Goal: Transaction & Acquisition: Purchase product/service

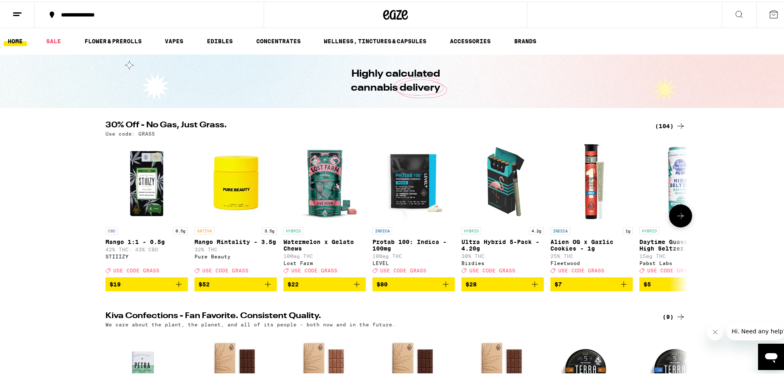
click at [683, 224] on button at bounding box center [680, 214] width 23 height 23
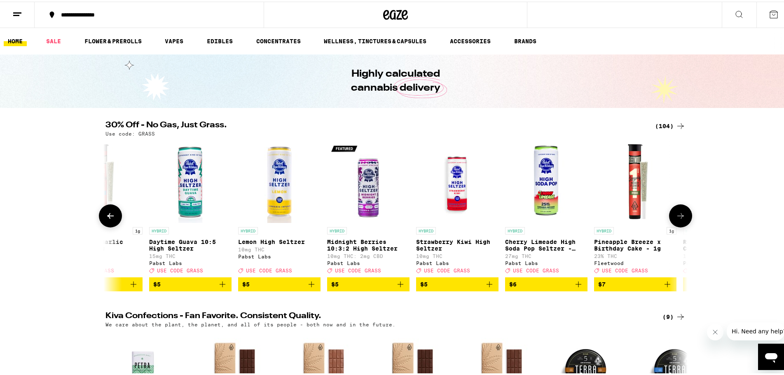
click at [683, 224] on button at bounding box center [680, 214] width 23 height 23
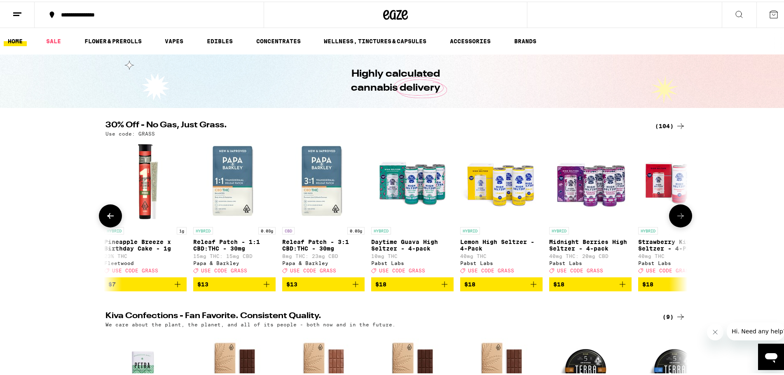
scroll to position [0, 980]
click at [107, 217] on icon at bounding box center [110, 214] width 10 height 10
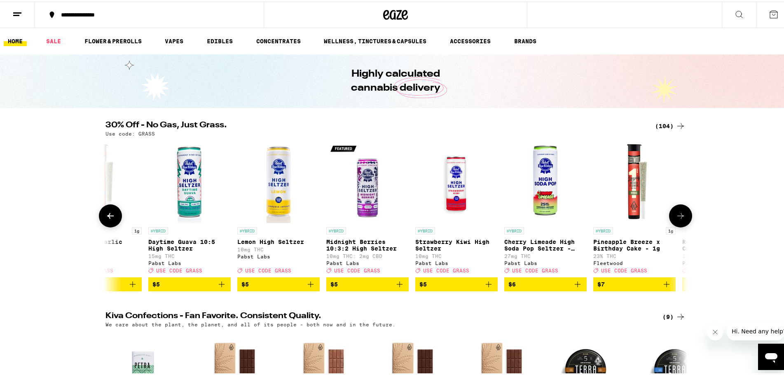
scroll to position [0, 490]
click at [665, 287] on icon "Add to bag" at bounding box center [667, 283] width 10 height 10
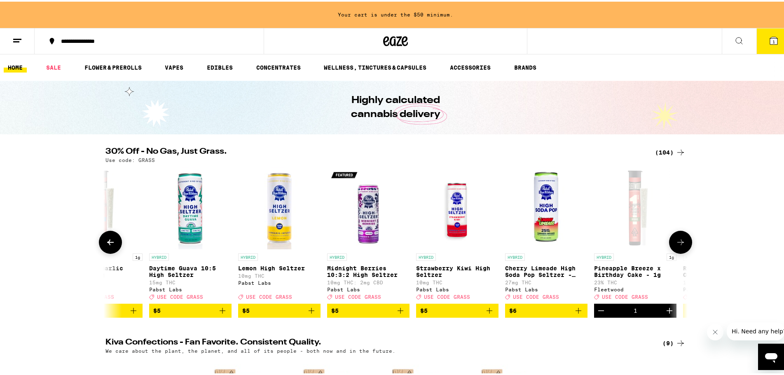
click at [679, 245] on icon at bounding box center [680, 241] width 10 height 10
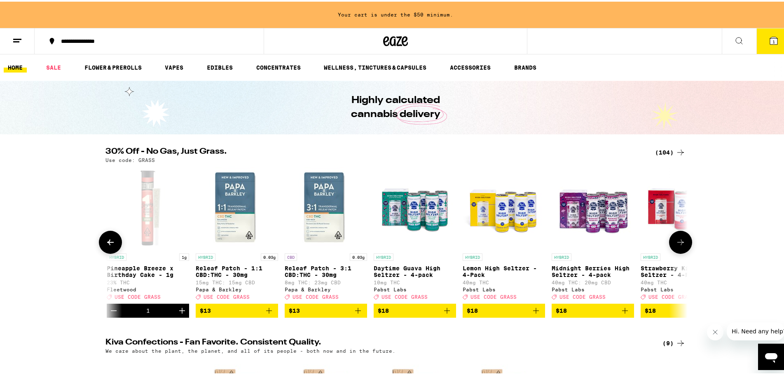
scroll to position [0, 980]
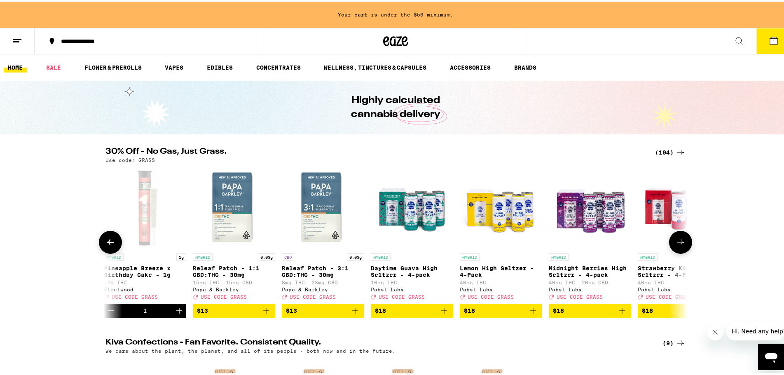
click at [679, 245] on icon at bounding box center [680, 241] width 10 height 10
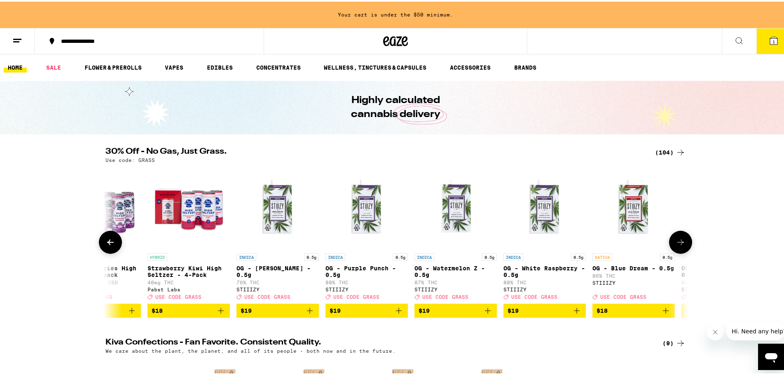
click at [679, 245] on icon at bounding box center [680, 241] width 10 height 10
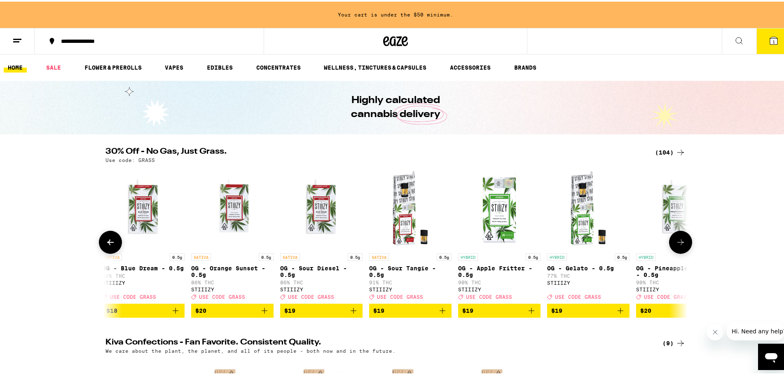
click at [679, 245] on icon at bounding box center [680, 241] width 10 height 10
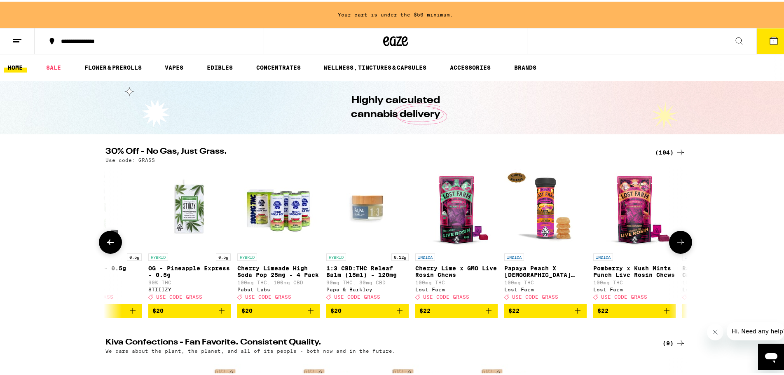
scroll to position [0, 2451]
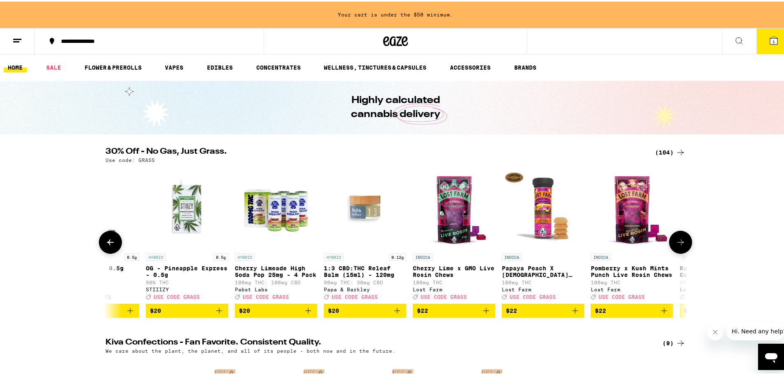
click at [679, 245] on icon at bounding box center [680, 241] width 10 height 10
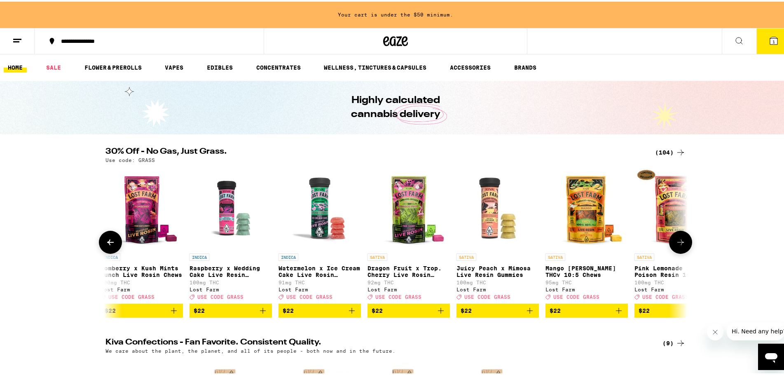
click at [679, 245] on icon at bounding box center [680, 241] width 10 height 10
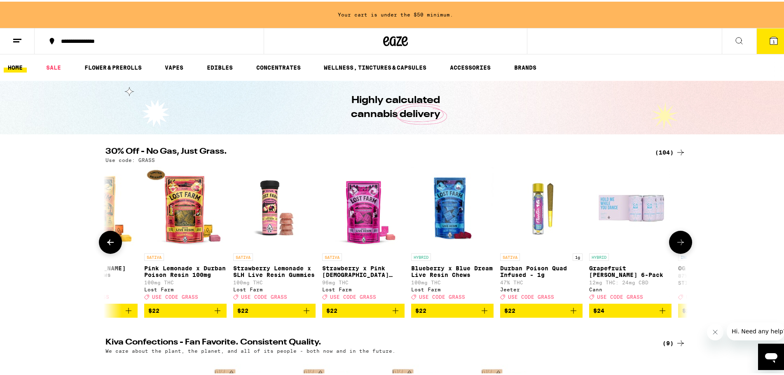
click at [679, 245] on icon at bounding box center [680, 241] width 10 height 10
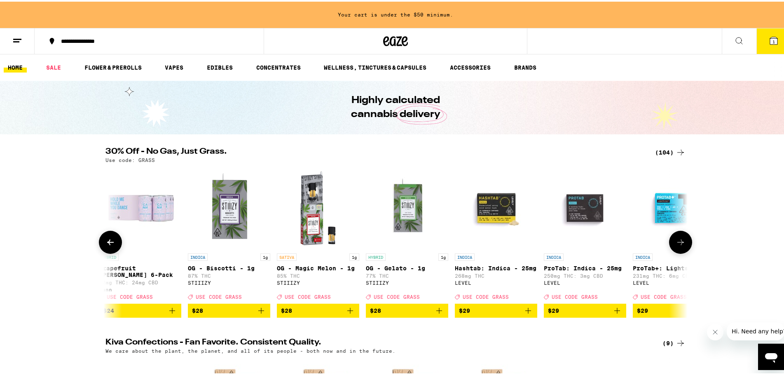
click at [679, 245] on icon at bounding box center [680, 241] width 10 height 10
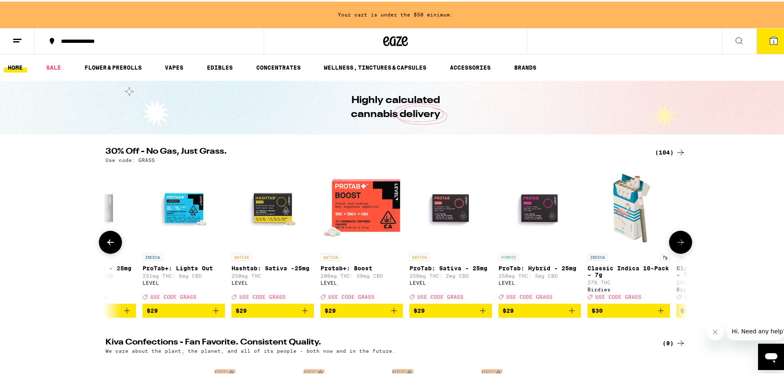
click at [679, 245] on icon at bounding box center [680, 241] width 10 height 10
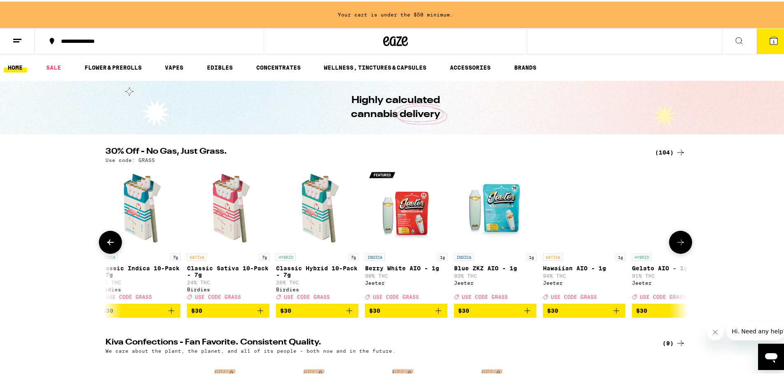
scroll to position [0, 4901]
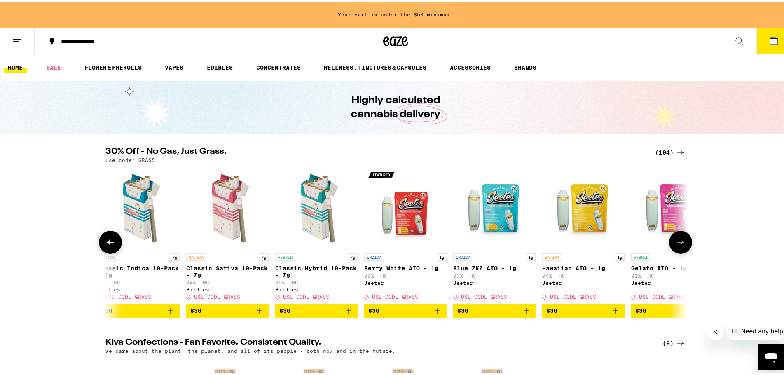
click at [679, 245] on icon at bounding box center [680, 241] width 10 height 10
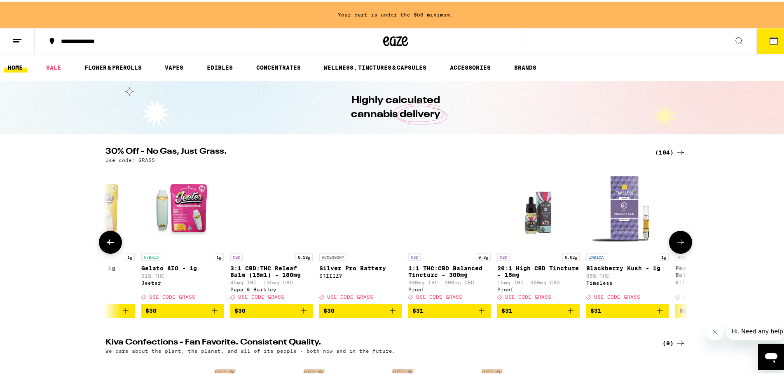
scroll to position [0, 5392]
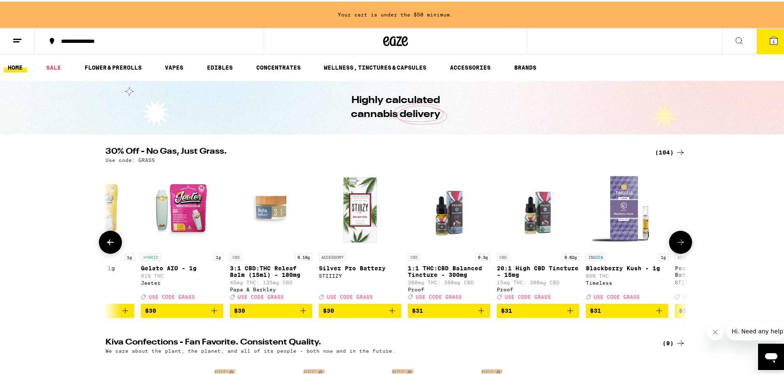
click at [679, 245] on icon at bounding box center [680, 241] width 10 height 10
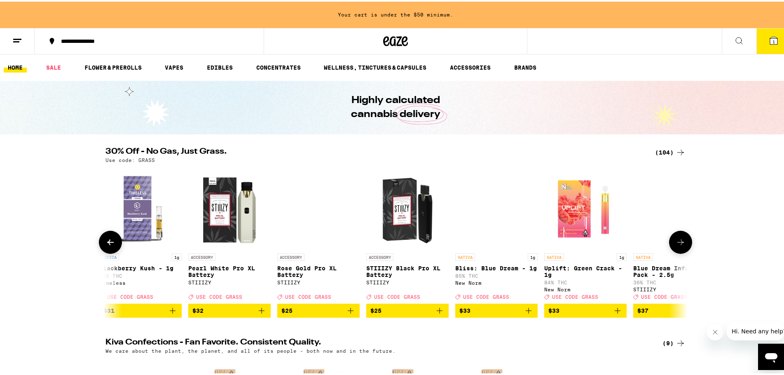
scroll to position [0, 5882]
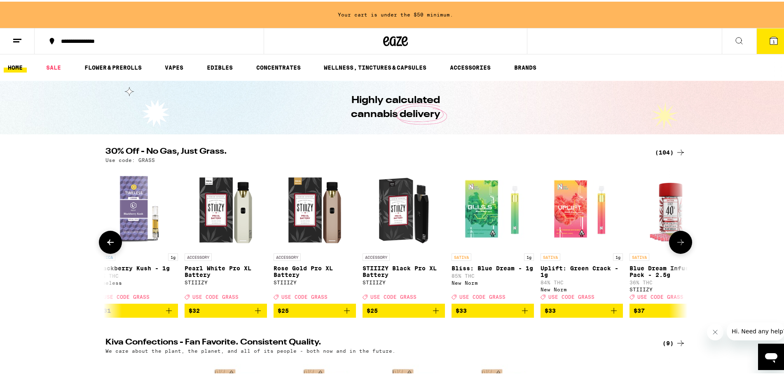
click at [679, 245] on icon at bounding box center [680, 241] width 10 height 10
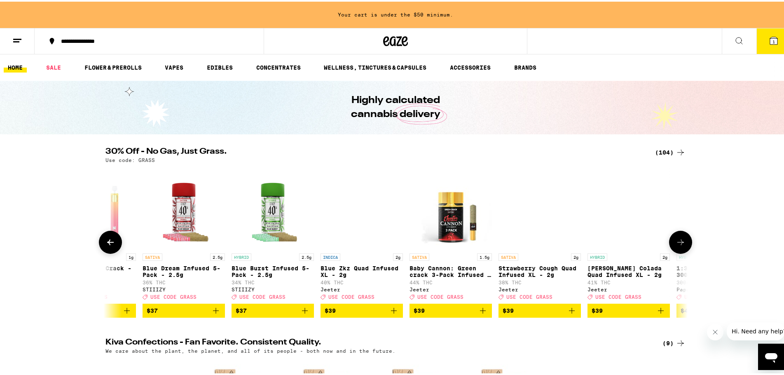
scroll to position [0, 6372]
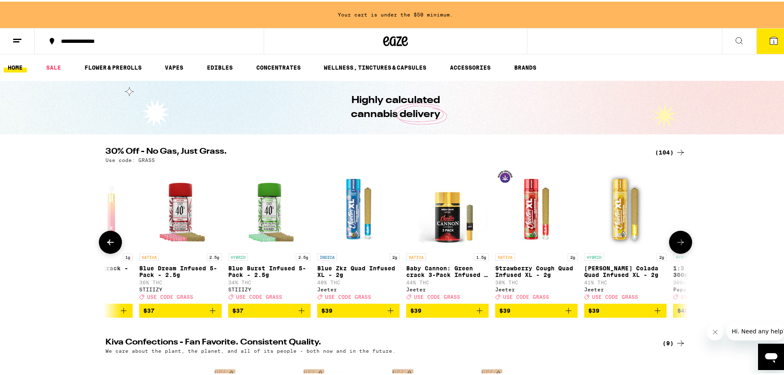
click at [210, 314] on icon "Add to bag" at bounding box center [213, 309] width 10 height 10
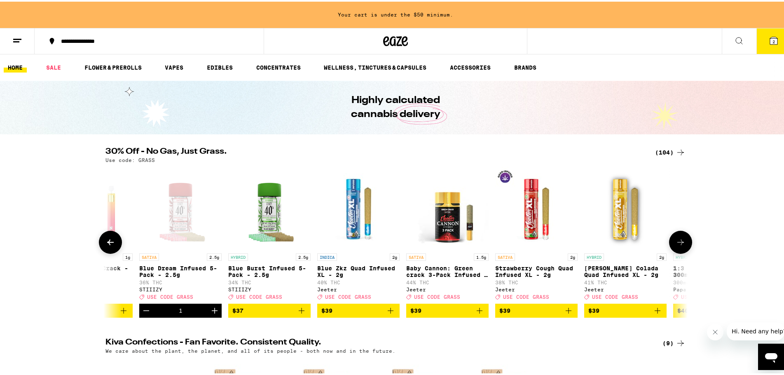
click at [111, 245] on icon at bounding box center [110, 241] width 10 height 10
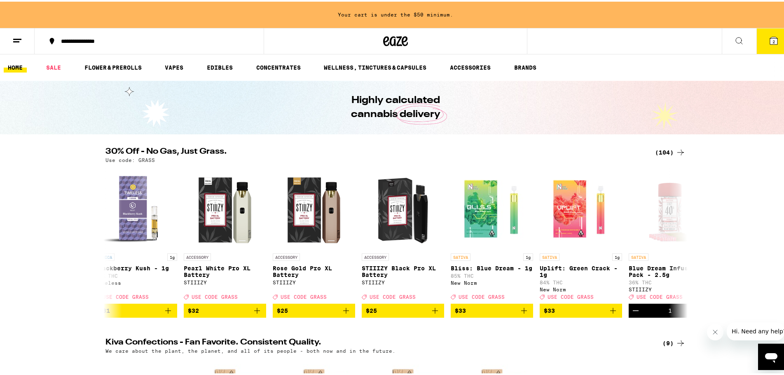
scroll to position [0, 5882]
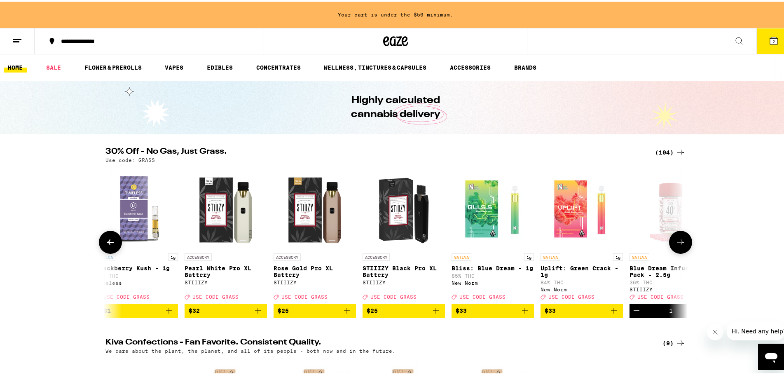
click at [675, 245] on icon at bounding box center [680, 241] width 10 height 10
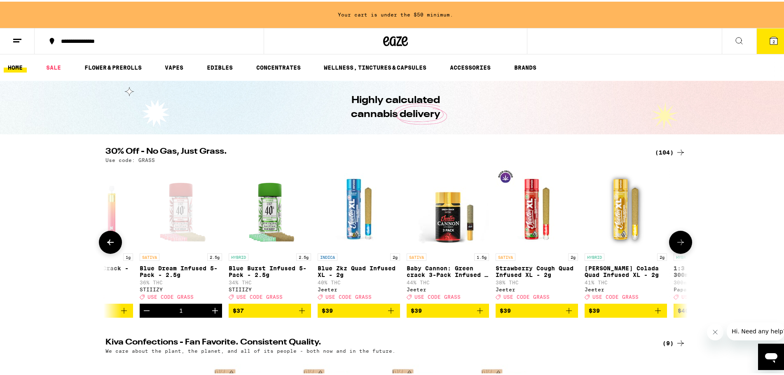
scroll to position [0, 6372]
click at [675, 245] on icon at bounding box center [680, 241] width 10 height 10
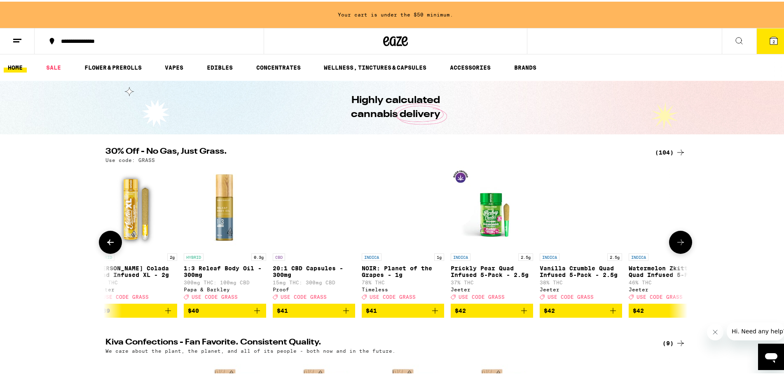
scroll to position [0, 6862]
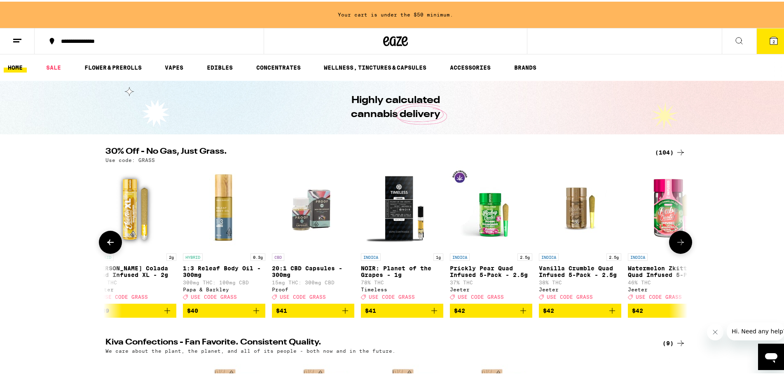
click at [107, 243] on icon at bounding box center [110, 241] width 7 height 6
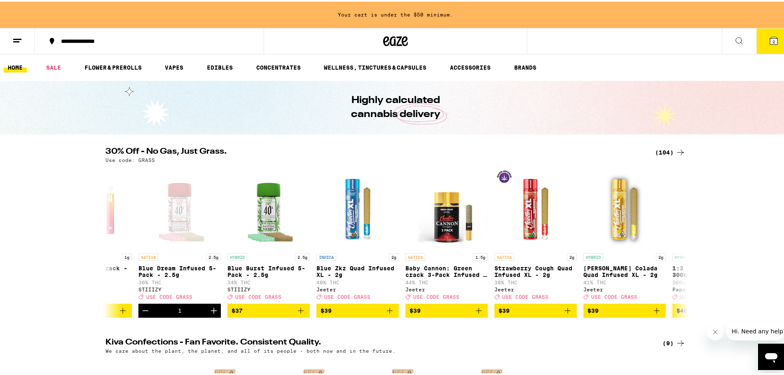
scroll to position [0, 6372]
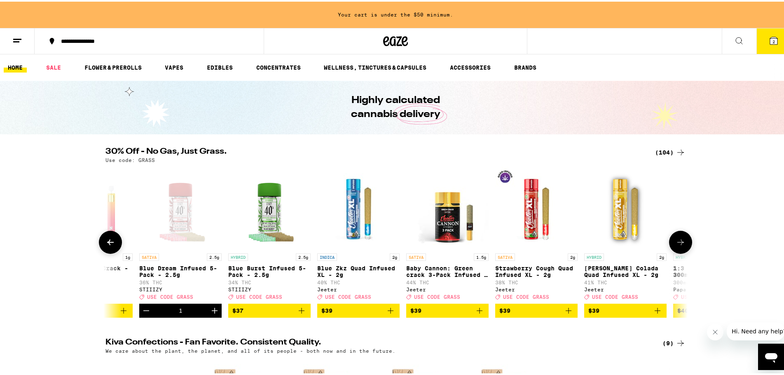
click at [684, 252] on button at bounding box center [680, 240] width 23 height 23
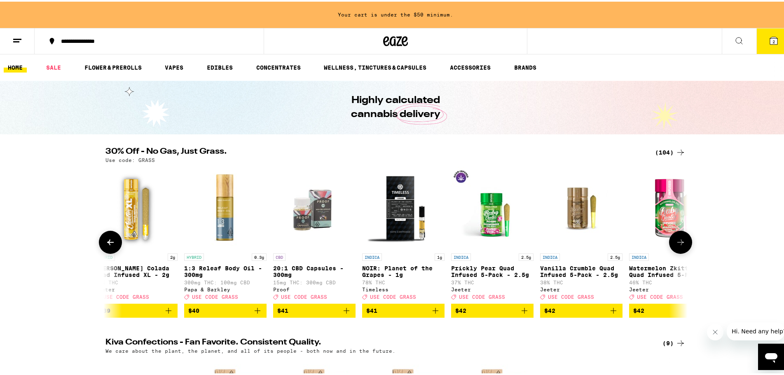
scroll to position [0, 6862]
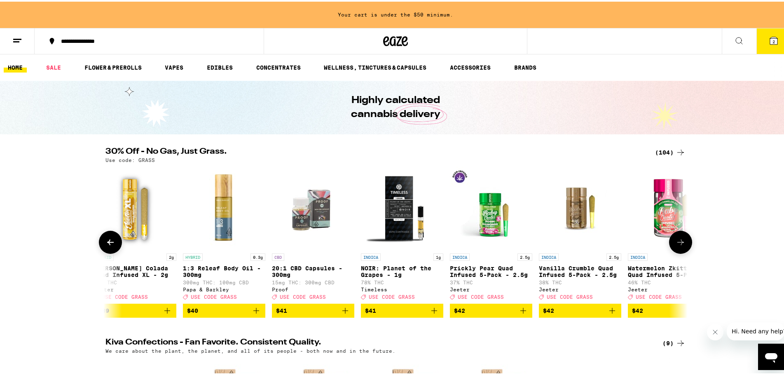
click at [680, 245] on icon at bounding box center [680, 241] width 10 height 10
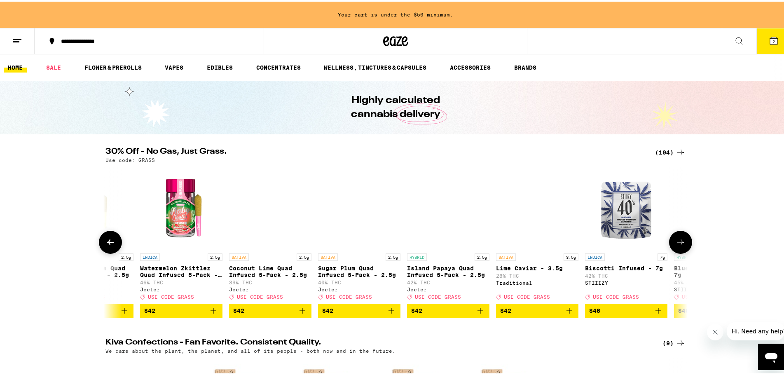
scroll to position [0, 7352]
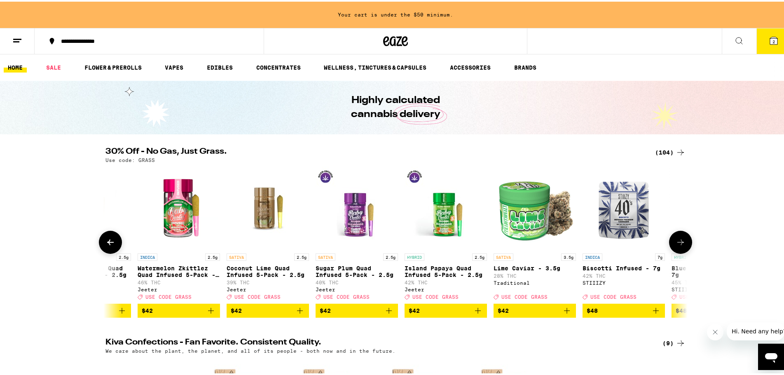
click at [206, 314] on icon "Add to bag" at bounding box center [211, 309] width 10 height 10
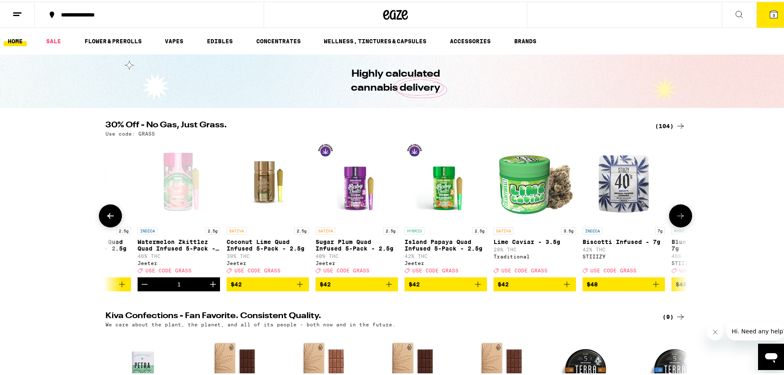
drag, startPoint x: 677, startPoint y: 217, endPoint x: 680, endPoint y: 213, distance: 5.4
click at [678, 217] on button at bounding box center [680, 214] width 23 height 23
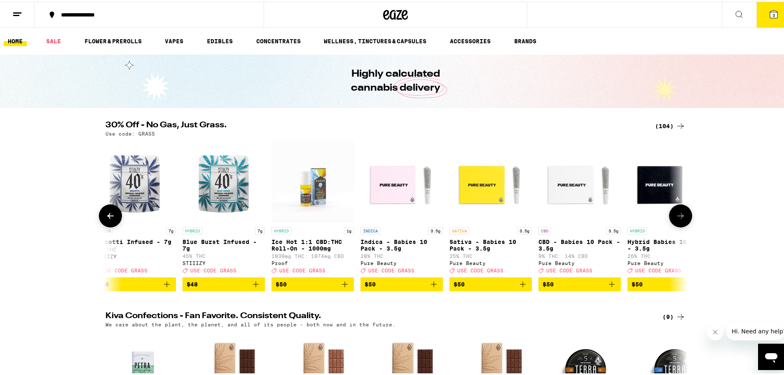
scroll to position [0, 7842]
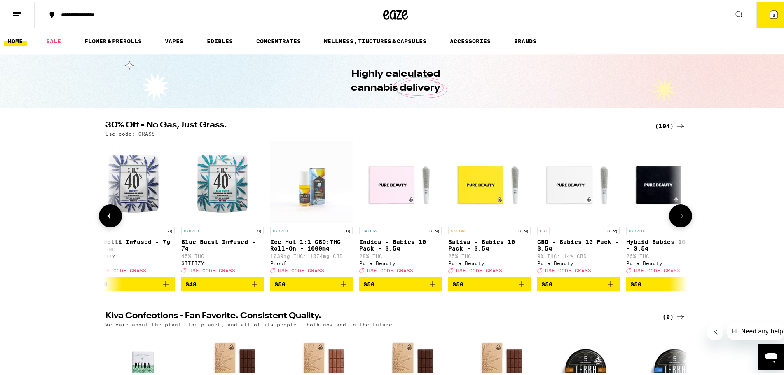
click at [113, 224] on button at bounding box center [110, 214] width 23 height 23
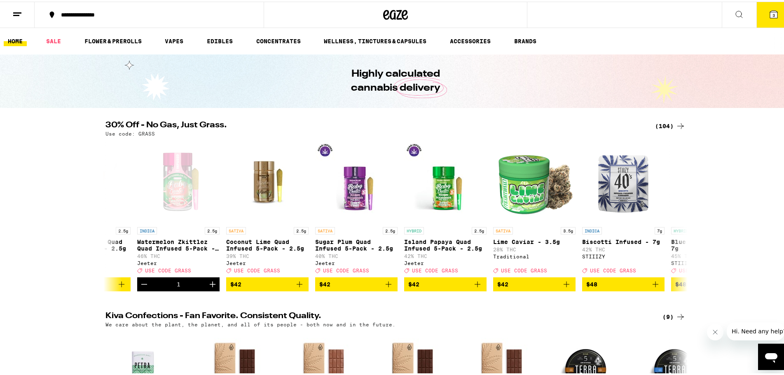
scroll to position [0, 7352]
click at [653, 285] on icon "Add to bag" at bounding box center [656, 283] width 6 height 6
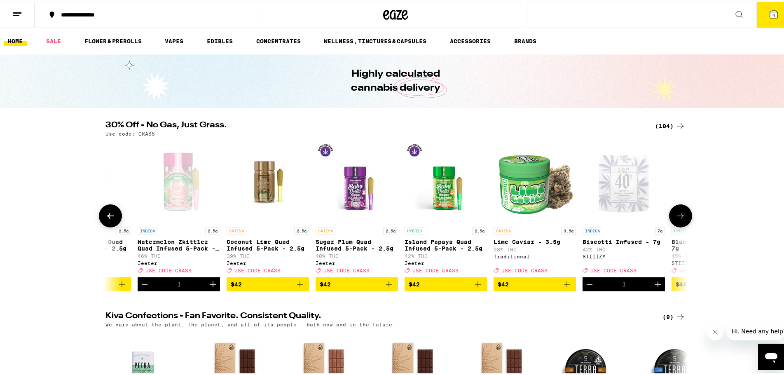
click at [681, 219] on icon at bounding box center [680, 214] width 10 height 10
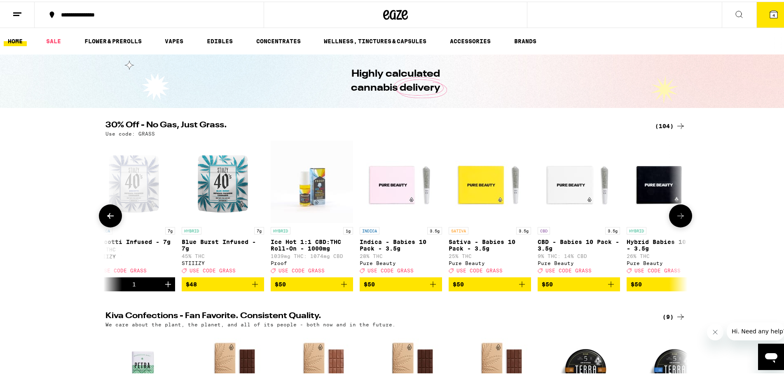
scroll to position [0, 7842]
click at [681, 219] on icon at bounding box center [680, 214] width 10 height 10
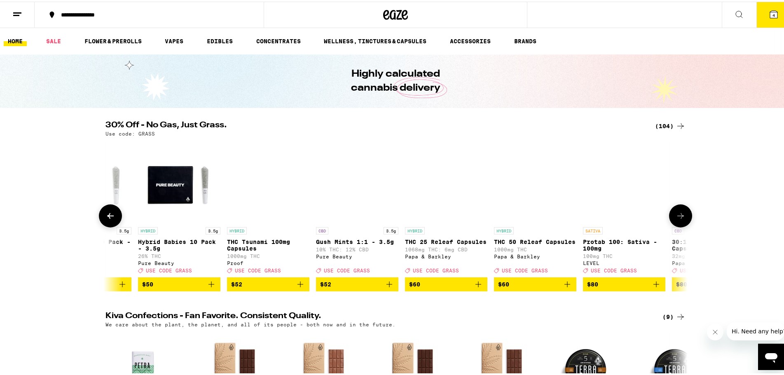
scroll to position [0, 8332]
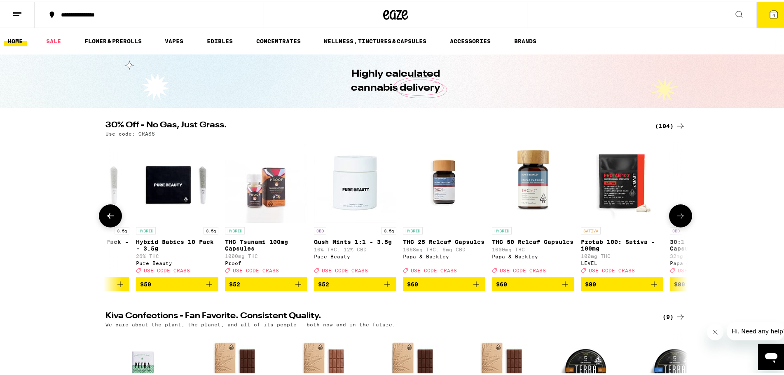
click at [681, 219] on icon at bounding box center [680, 214] width 10 height 10
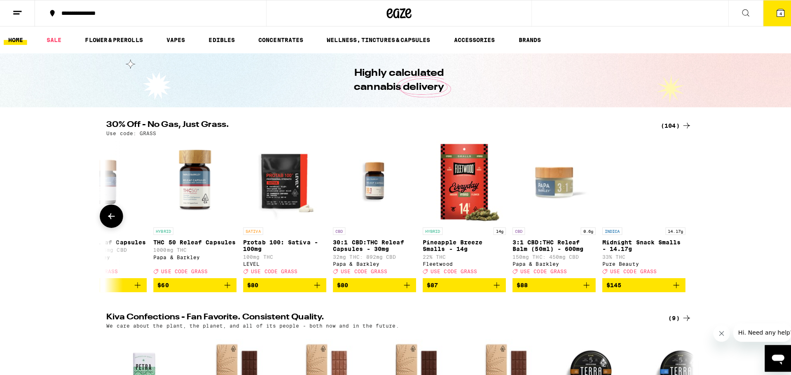
scroll to position [0, 8673]
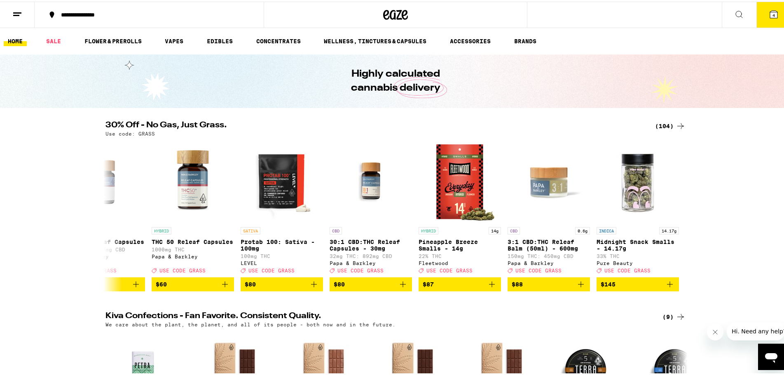
click at [769, 8] on icon at bounding box center [774, 13] width 10 height 10
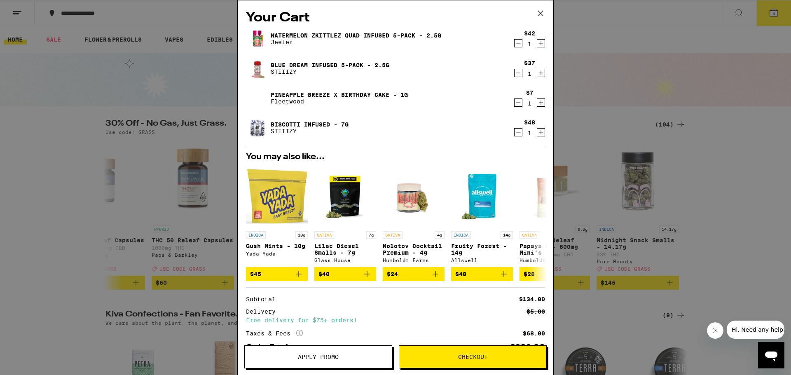
scroll to position [44, 0]
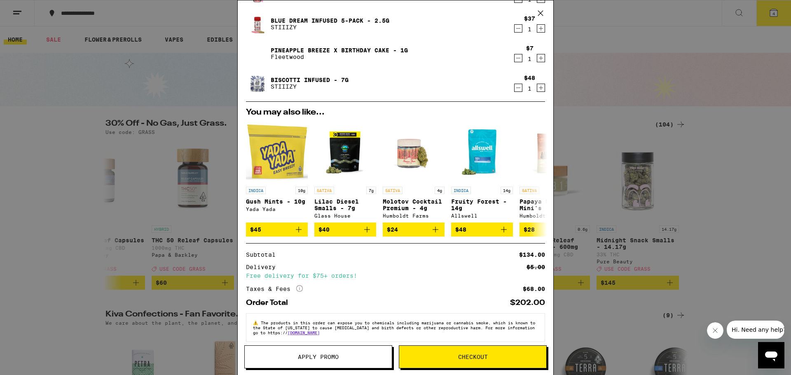
click at [299, 292] on icon "More Info" at bounding box center [299, 288] width 7 height 7
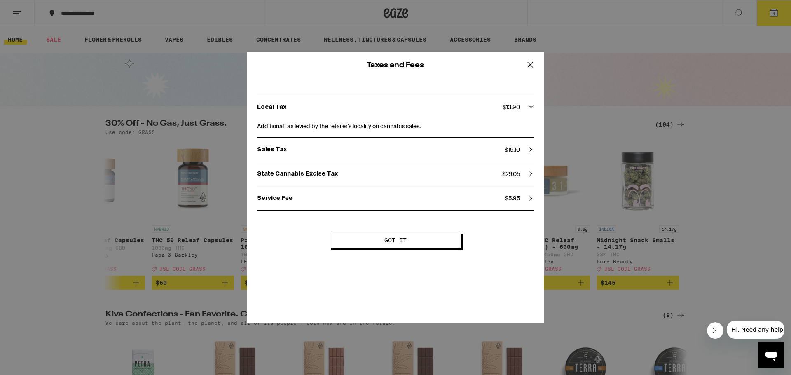
click at [528, 67] on icon at bounding box center [530, 64] width 12 height 12
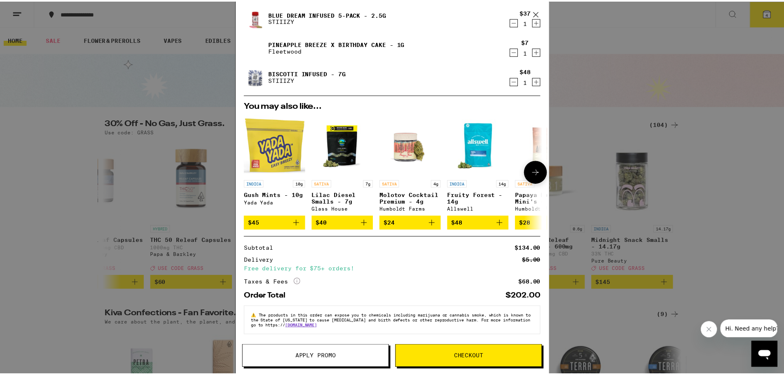
scroll to position [0, 0]
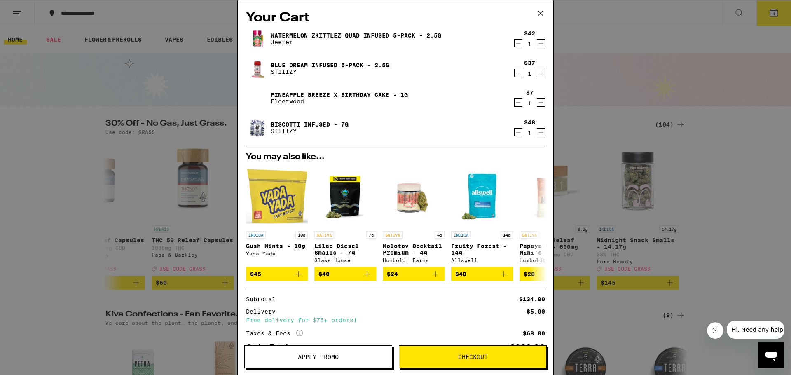
click at [268, 365] on button "Apply Promo" at bounding box center [318, 356] width 148 height 23
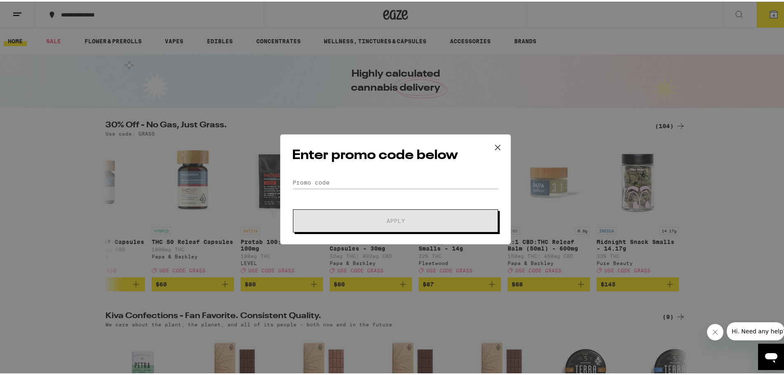
scroll to position [0, 8673]
click at [376, 173] on div "Enter promo code below Promo Code Apply" at bounding box center [395, 188] width 231 height 110
click at [334, 182] on input "Promo Code" at bounding box center [395, 181] width 207 height 12
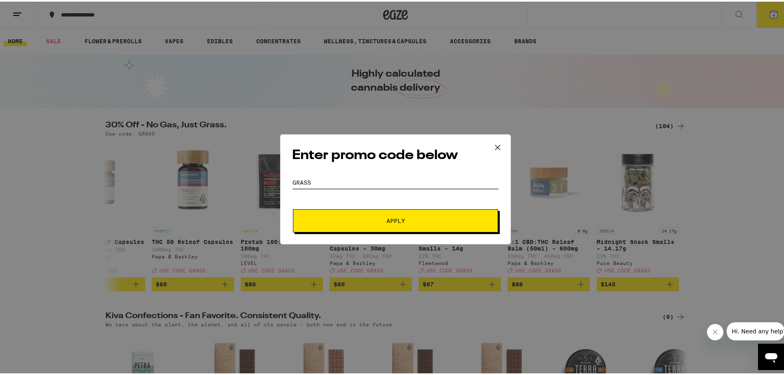
type input "grass"
click at [420, 215] on button "Apply" at bounding box center [395, 219] width 205 height 23
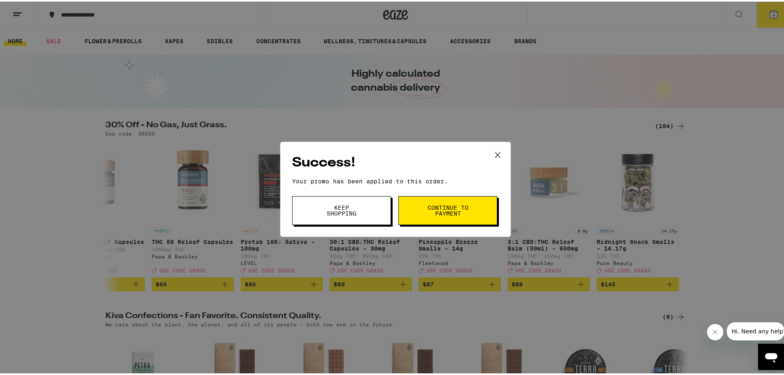
click at [462, 206] on span "Continue to payment" at bounding box center [448, 209] width 42 height 12
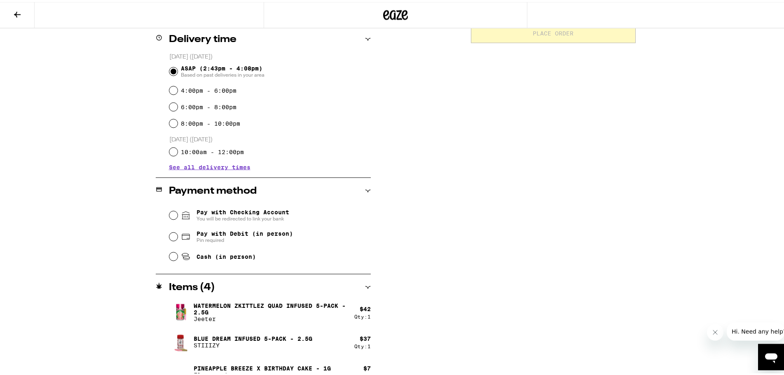
scroll to position [206, 0]
click at [203, 256] on span "Cash (in person)" at bounding box center [225, 253] width 59 height 7
click at [178, 256] on input "Cash (in person)" at bounding box center [173, 254] width 8 height 8
radio input "true"
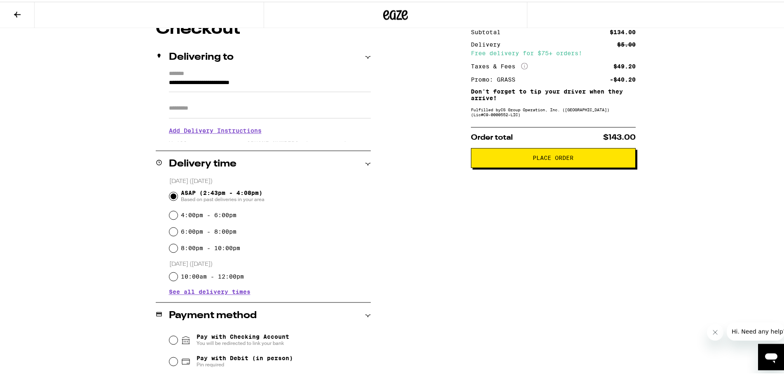
scroll to position [38, 0]
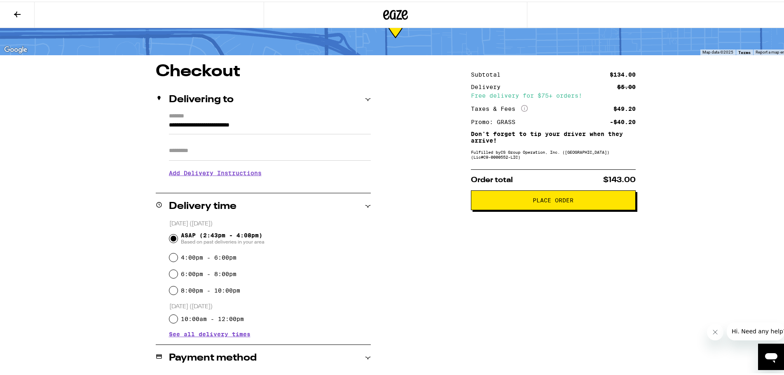
click at [561, 206] on button "Place Order" at bounding box center [553, 199] width 165 height 20
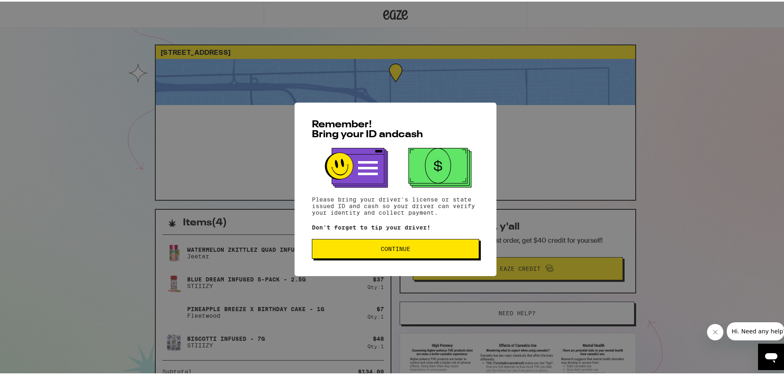
click at [436, 250] on span "Continue" at bounding box center [395, 247] width 153 height 6
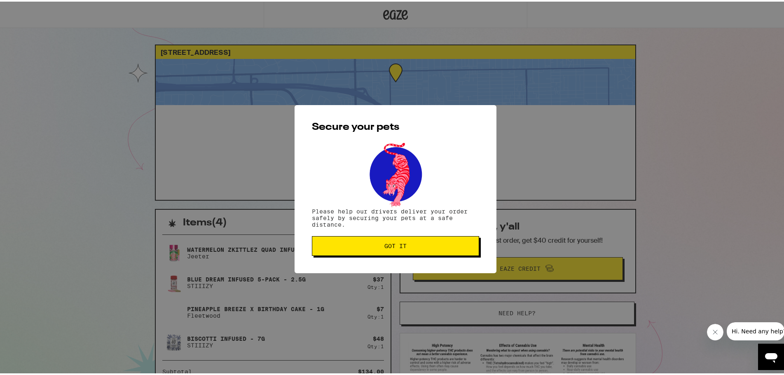
click at [393, 247] on span "Got it" at bounding box center [395, 244] width 22 height 6
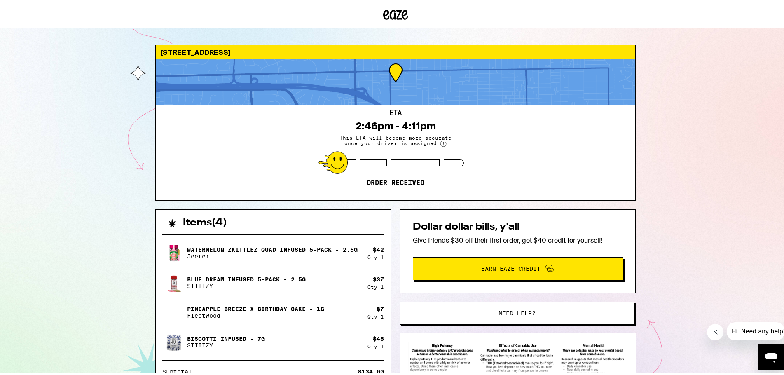
click at [0, 208] on div "221 E Floral Ave Arcadia 91006 ETA 2:46pm - 4:11pm This ETA will become more ac…" at bounding box center [395, 242] width 791 height 485
